Goal: Complete application form

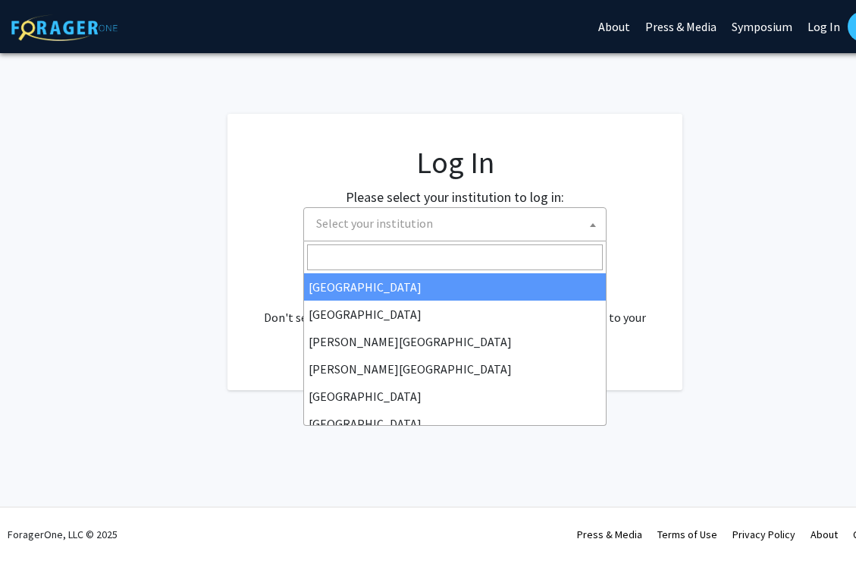
click at [391, 232] on span "Select your institution" at bounding box center [458, 223] width 296 height 31
select select "34"
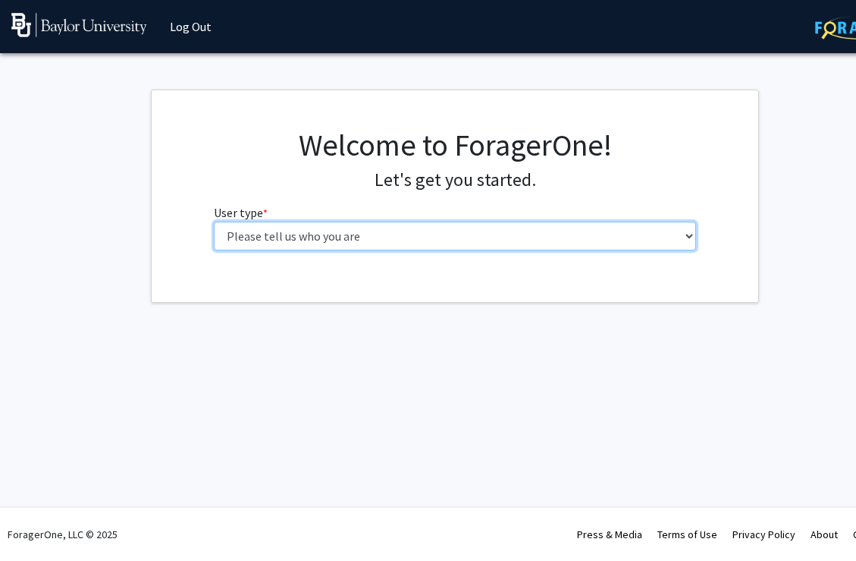
select select "3: doc"
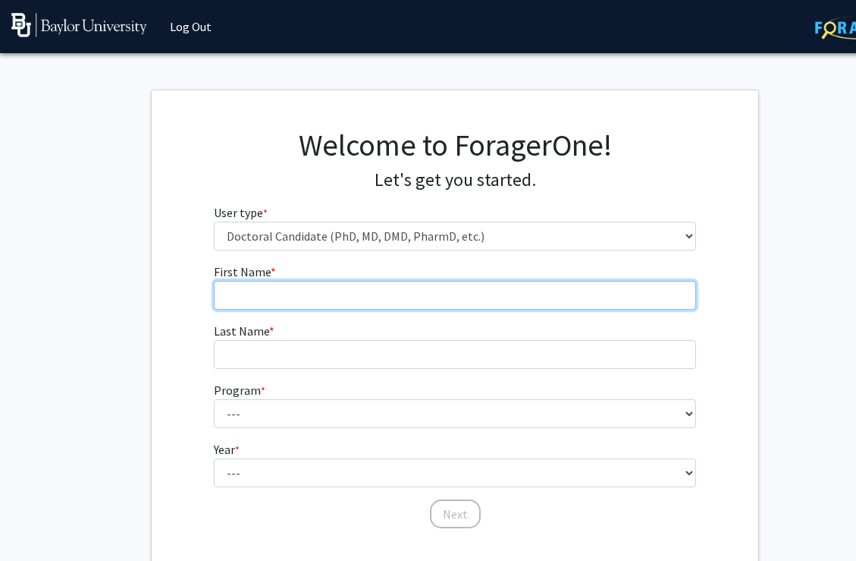
click at [422, 287] on input "First Name * required" at bounding box center [455, 295] width 483 height 29
type input "Kiah"
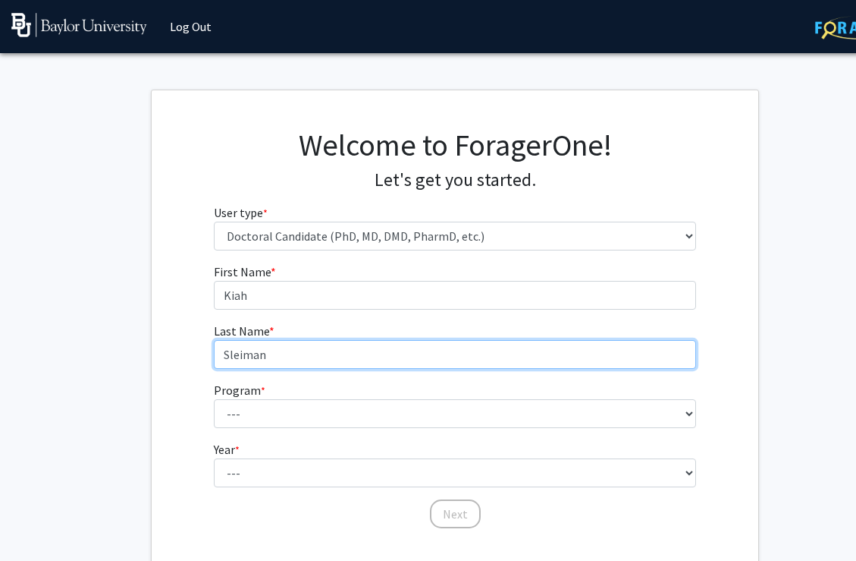
type input "Sleiman"
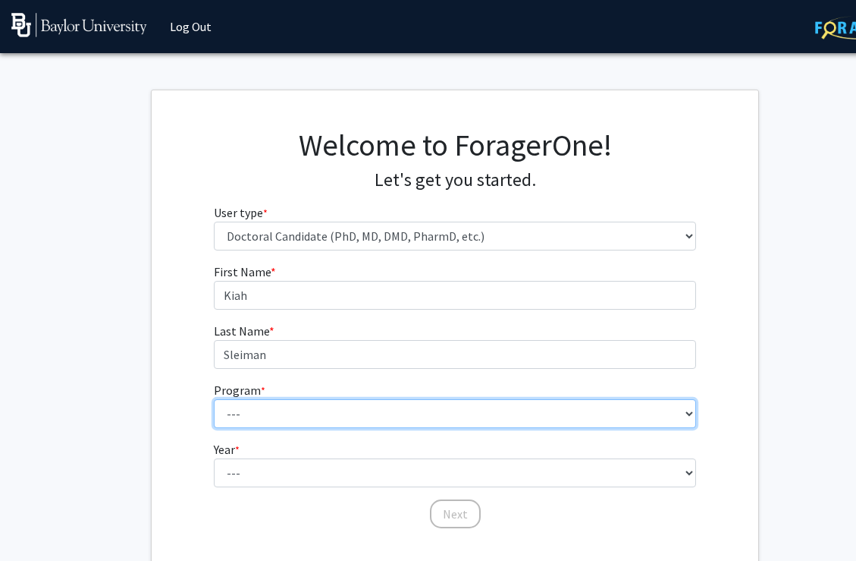
select select "4: 1062"
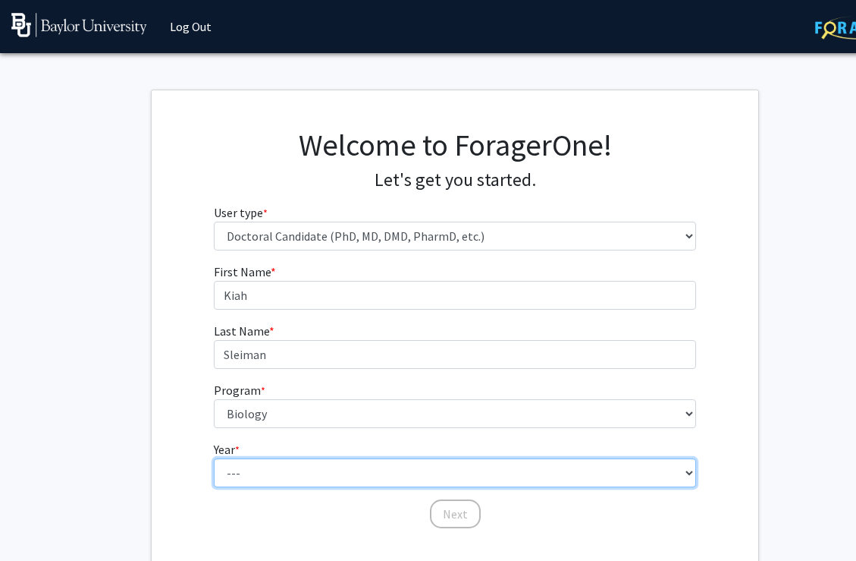
select select "4: fourth_year"
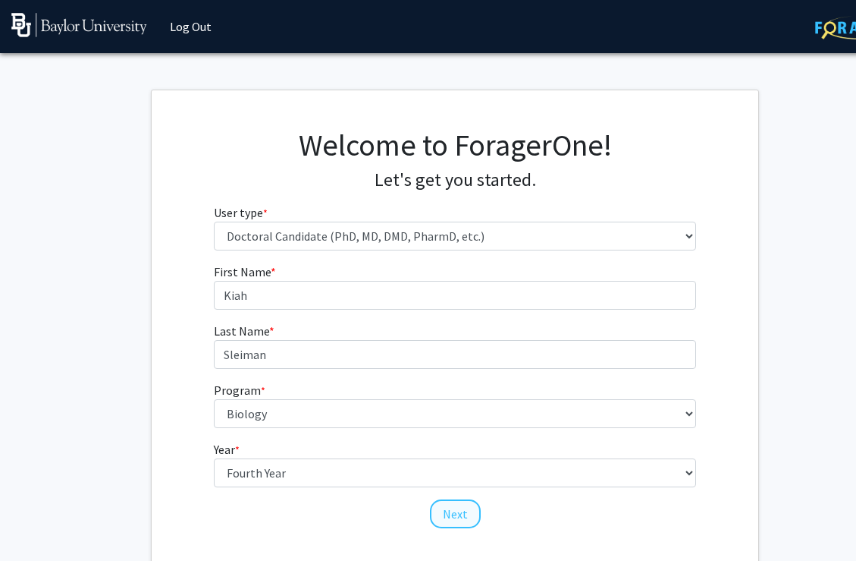
click at [452, 512] on button "Next" at bounding box center [455, 513] width 51 height 29
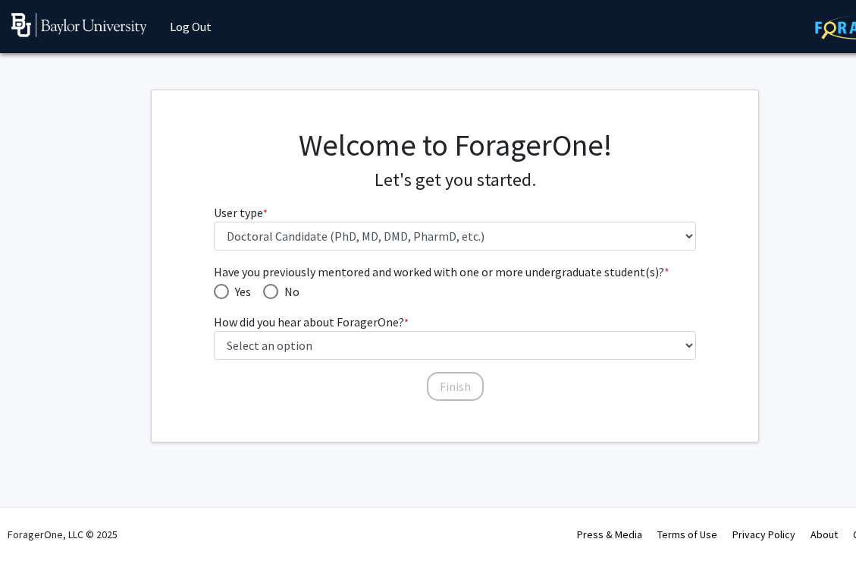
click at [221, 295] on span "Have you previously mentored and worked with one or more undergraduate student(…" at bounding box center [221, 291] width 15 height 15
click at [221, 295] on input "Yes" at bounding box center [221, 291] width 15 height 15
radio input "true"
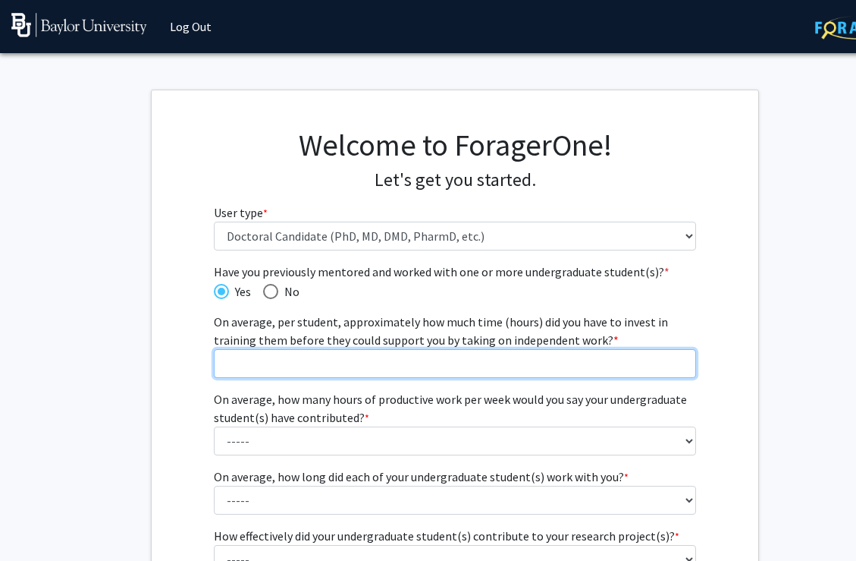
click at [286, 372] on input "On average, per student, approximately how much time (hours) did you have to in…" at bounding box center [455, 363] width 483 height 29
type input "4"
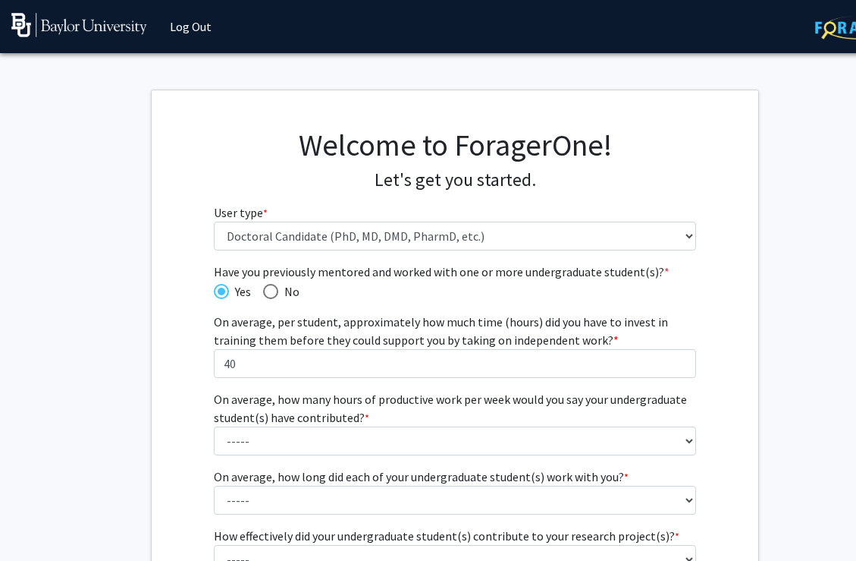
click at [183, 451] on div "Have you previously mentored and worked with one or more undergraduate student(…" at bounding box center [455, 507] width 607 height 490
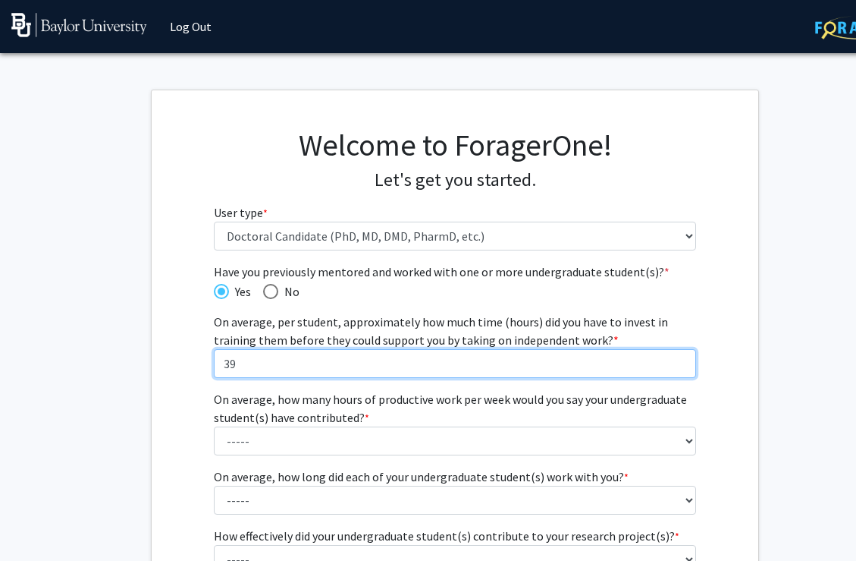
click at [683, 363] on input "39" at bounding box center [455, 363] width 483 height 29
click at [682, 359] on input "40" at bounding box center [455, 363] width 483 height 29
click at [682, 359] on input "41" at bounding box center [455, 363] width 483 height 29
click at [682, 359] on input "42" at bounding box center [455, 363] width 483 height 29
click at [682, 359] on input "43" at bounding box center [455, 363] width 483 height 29
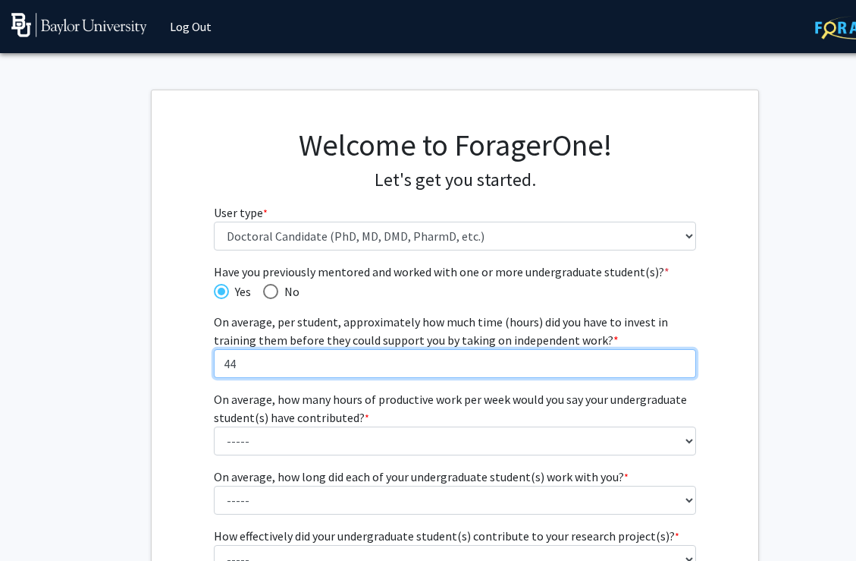
click at [682, 359] on input "44" at bounding box center [455, 363] width 483 height 29
type input "45"
click at [682, 359] on input "45" at bounding box center [455, 363] width 483 height 29
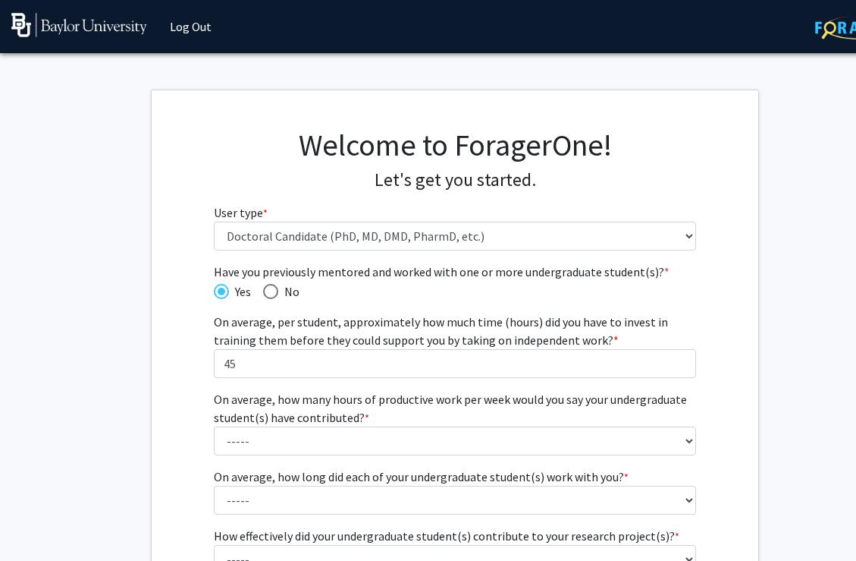
click at [102, 356] on fg-get-started "Welcome to ForagerOne! Let's get you started. User type * required Please tell …" at bounding box center [455, 441] width 910 height 703
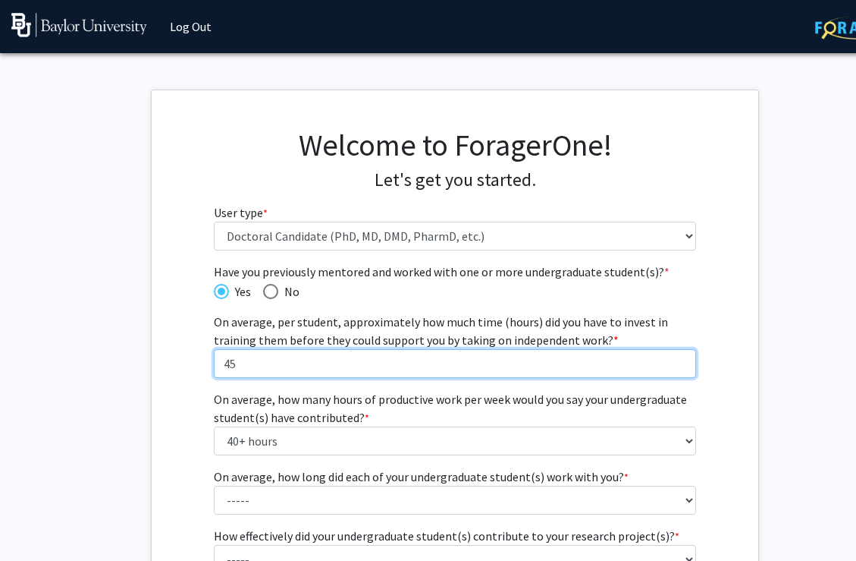
click at [243, 366] on input "45" at bounding box center [455, 363] width 483 height 29
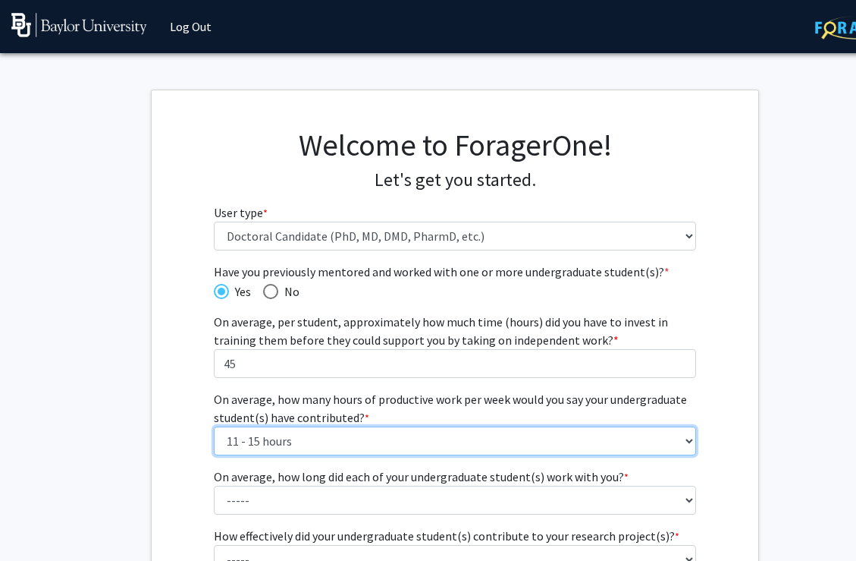
select select "2: 6 - 10 hours"
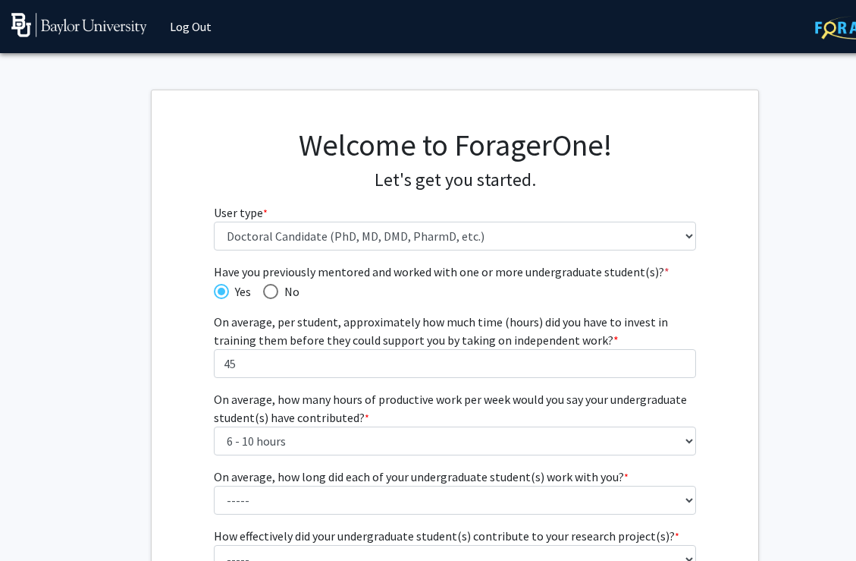
click at [168, 437] on div "Have you previously mentored and worked with one or more undergraduate student(…" at bounding box center [455, 507] width 607 height 490
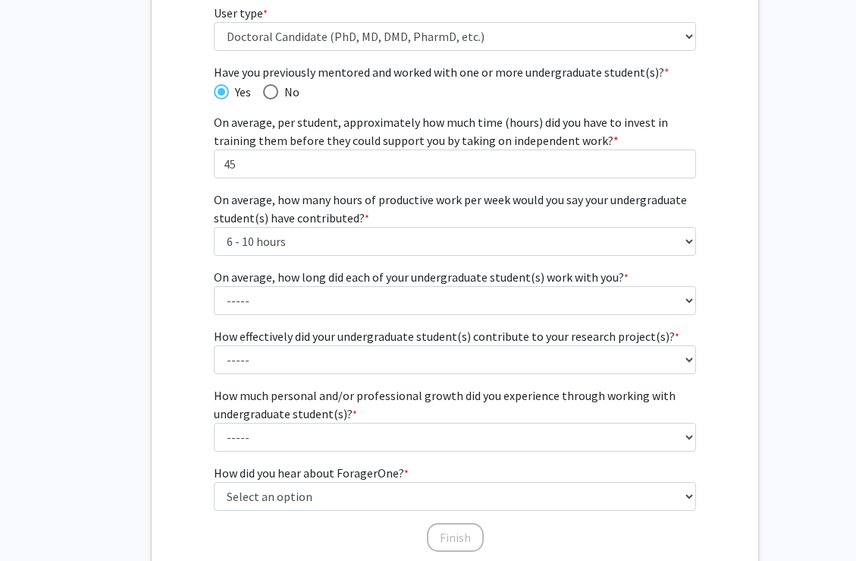
scroll to position [202, 0]
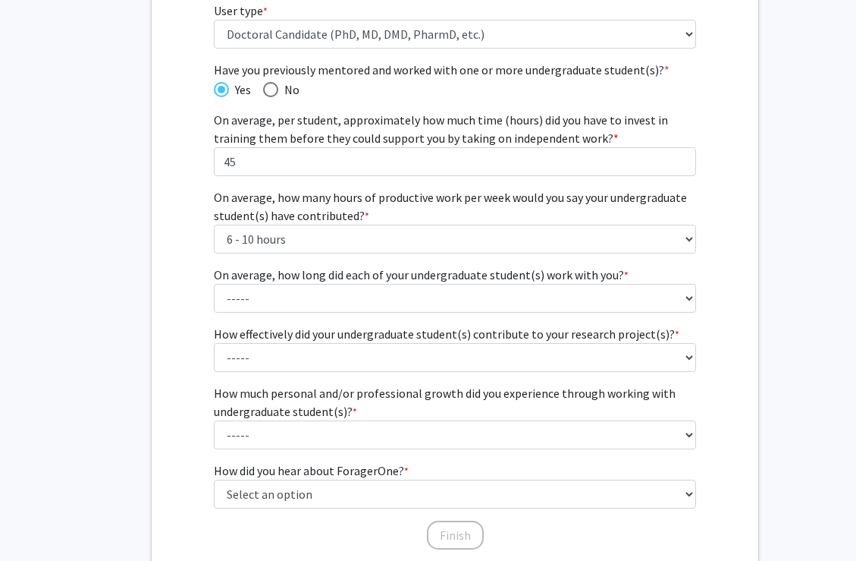
click at [273, 317] on div "Have you previously mentored and worked with one or more undergraduate student(…" at bounding box center [455, 255] width 483 height 388
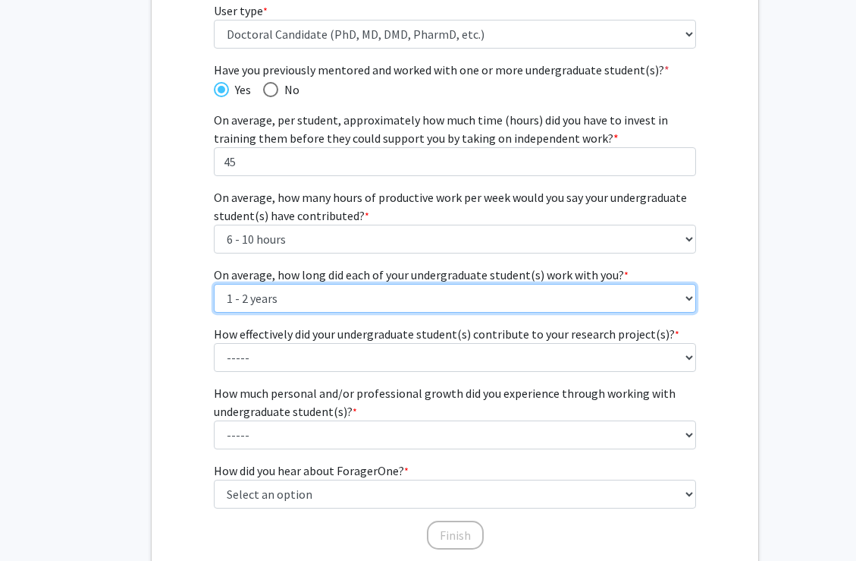
select select "3: 6 months - 1 year"
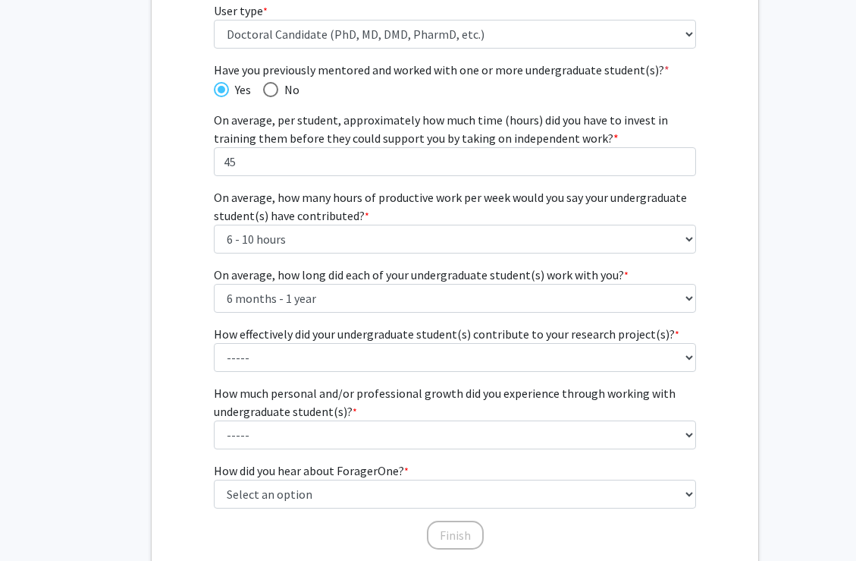
click at [199, 318] on div "Have you previously mentored and worked with one or more undergraduate student(…" at bounding box center [455, 306] width 607 height 490
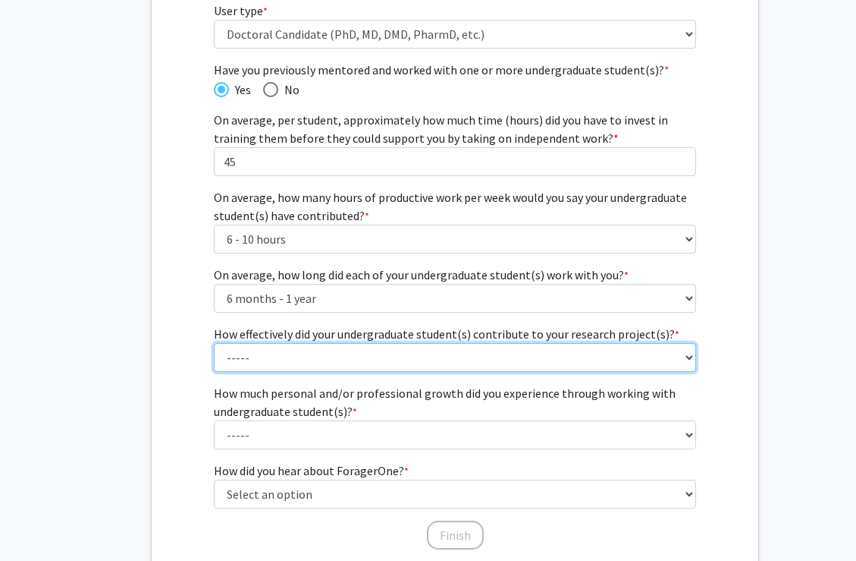
select select "3: 3"
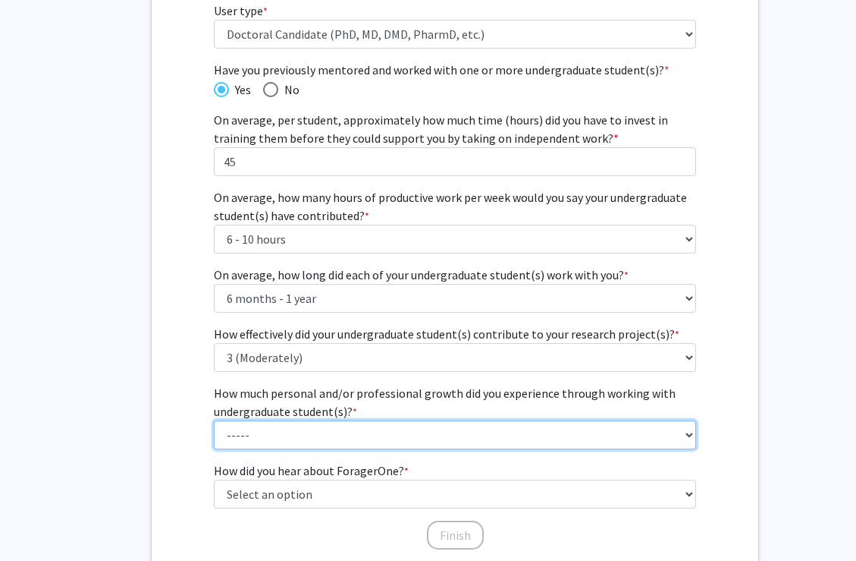
select select "3: 3"
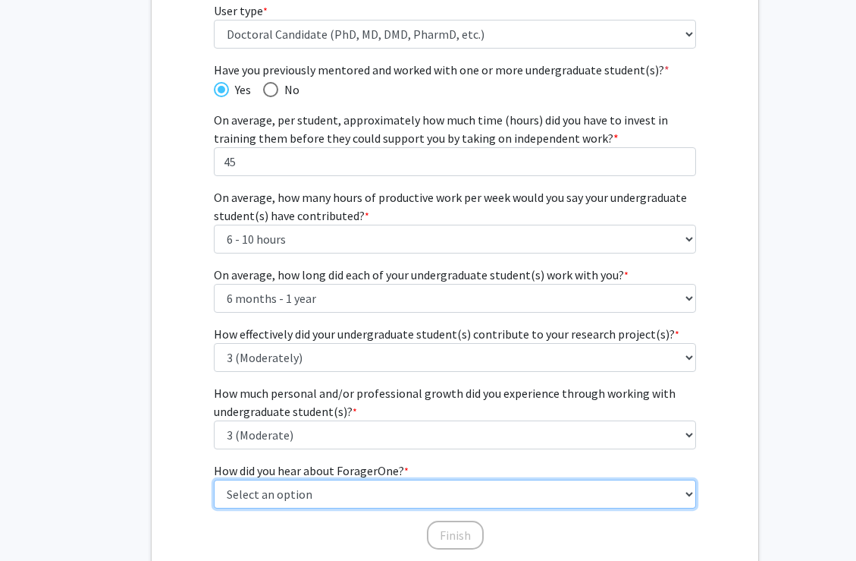
select select "2: faculty_recommendation"
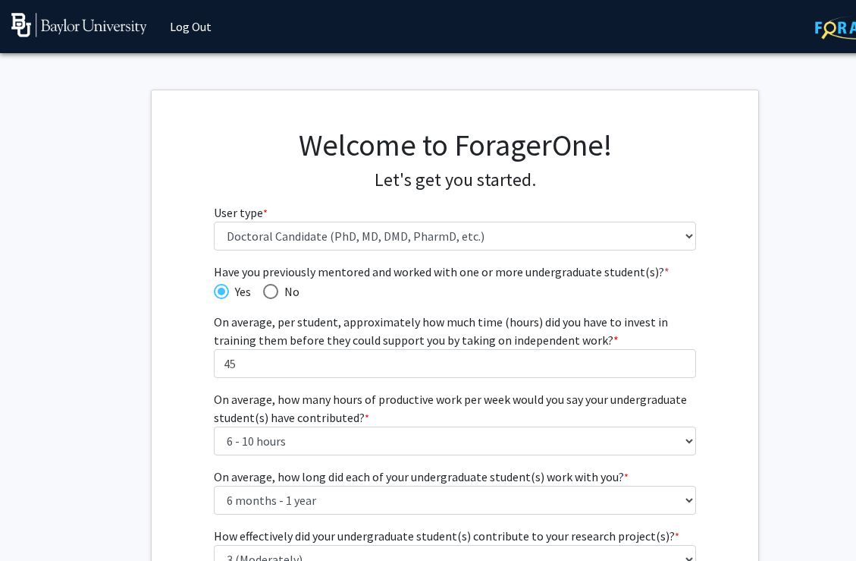
scroll to position [0, 0]
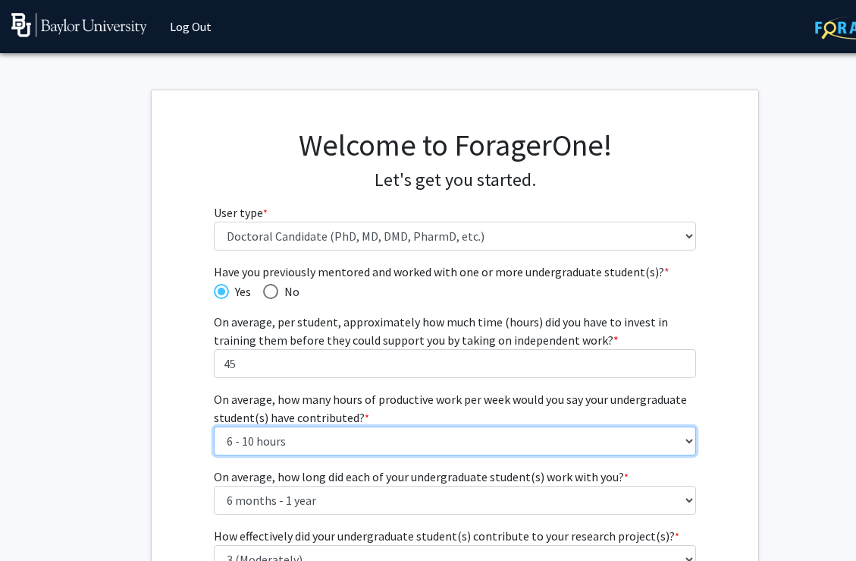
select select "1: 1 - 5 hours"
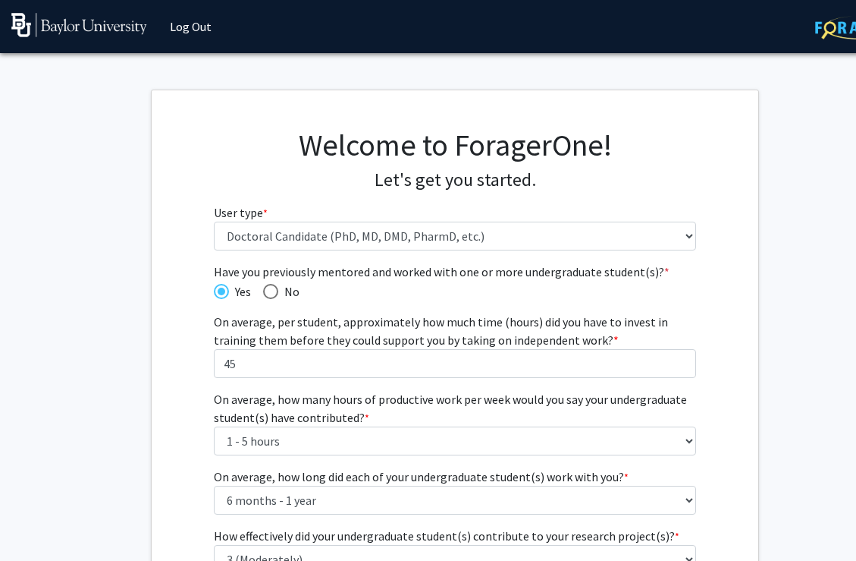
click at [136, 431] on fg-get-started "Welcome to ForagerOne! Let's get you started. User type * required Please tell …" at bounding box center [455, 441] width 910 height 703
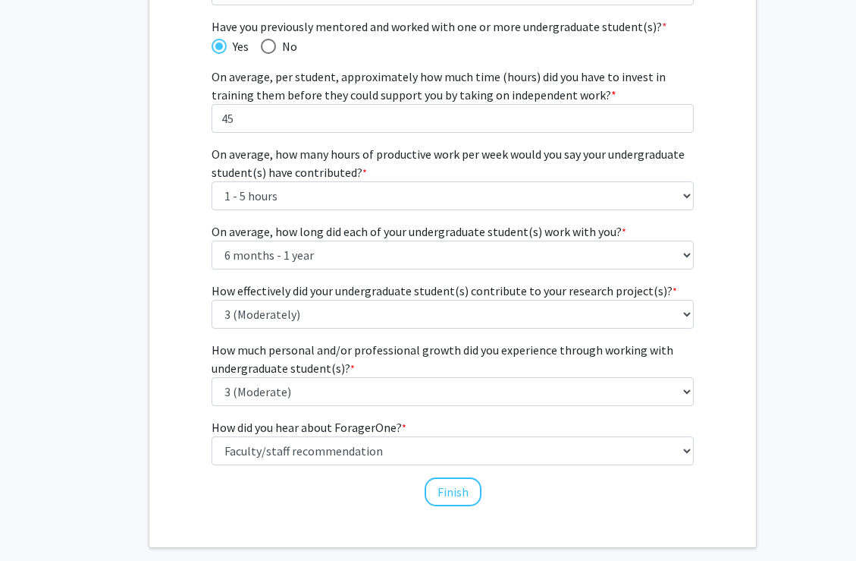
scroll to position [248, 2]
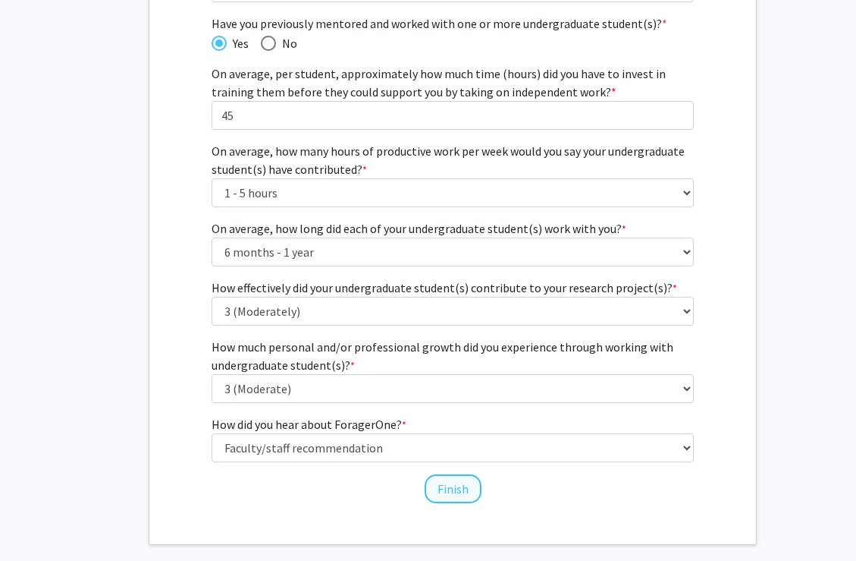
click at [451, 482] on button "Finish" at bounding box center [453, 488] width 57 height 29
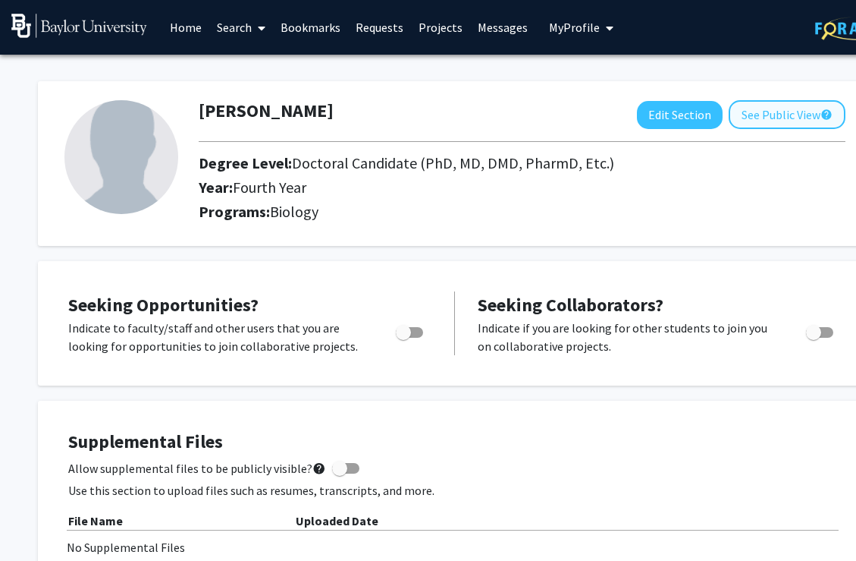
click at [761, 127] on button "See Public View help" at bounding box center [787, 114] width 117 height 29
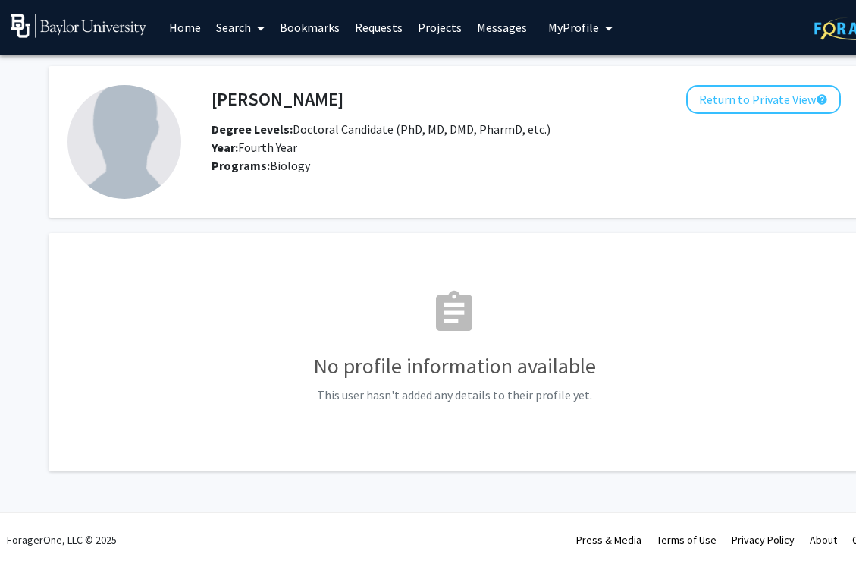
scroll to position [0, 1]
click at [745, 97] on button "Return to Private View help" at bounding box center [763, 99] width 155 height 29
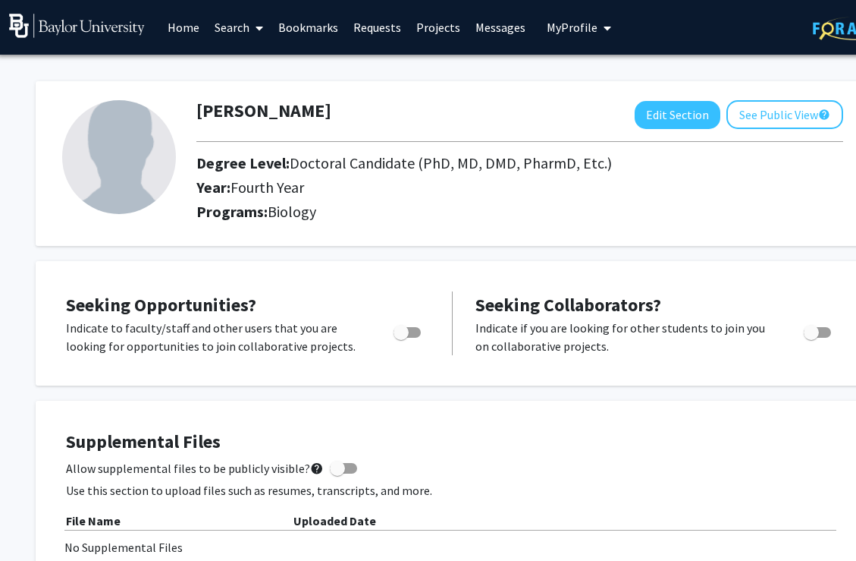
scroll to position [0, 2]
